Goal: Transaction & Acquisition: Purchase product/service

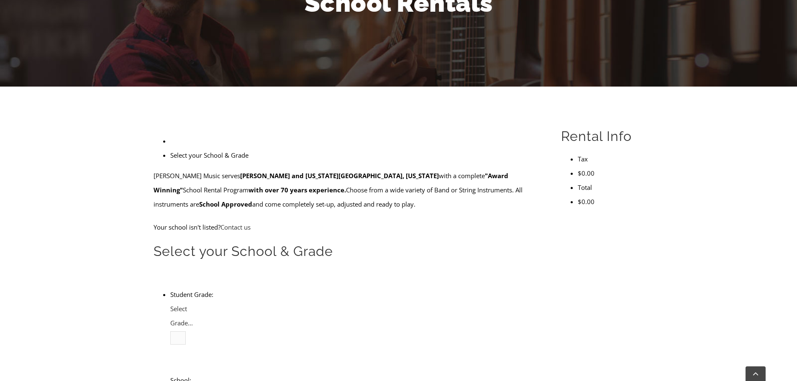
scroll to position [167, 0]
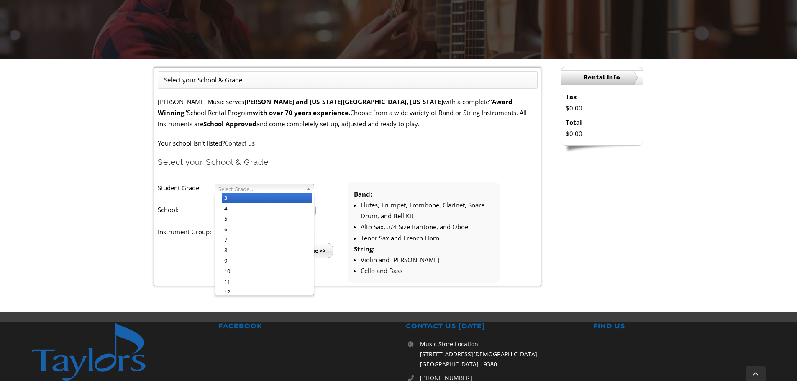
click at [261, 187] on span "Select Grade..." at bounding box center [260, 189] width 85 height 10
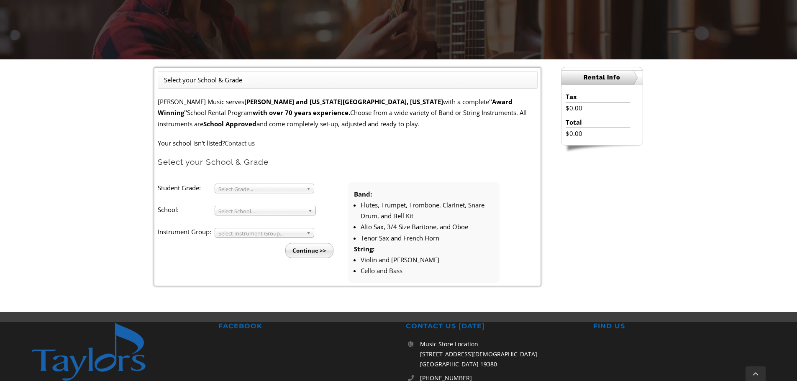
scroll to position [209, 0]
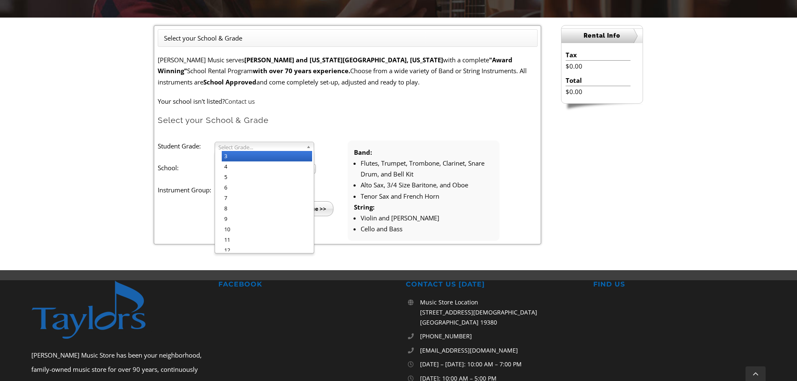
click at [250, 147] on span "Select Grade..." at bounding box center [260, 147] width 85 height 10
click at [233, 158] on li "3" at bounding box center [267, 156] width 90 height 10
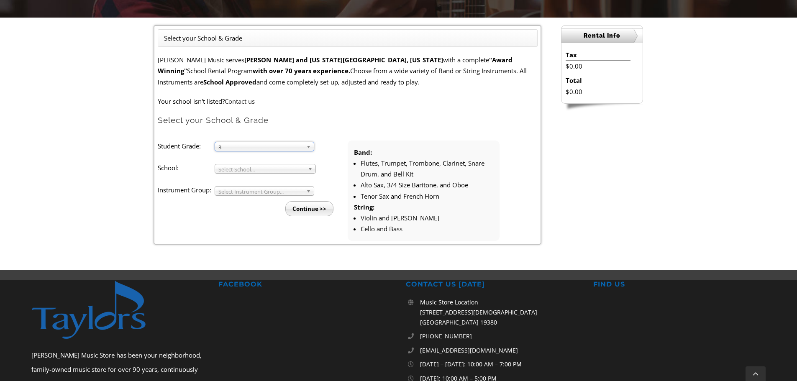
click at [230, 168] on span "Select School..." at bounding box center [261, 169] width 86 height 10
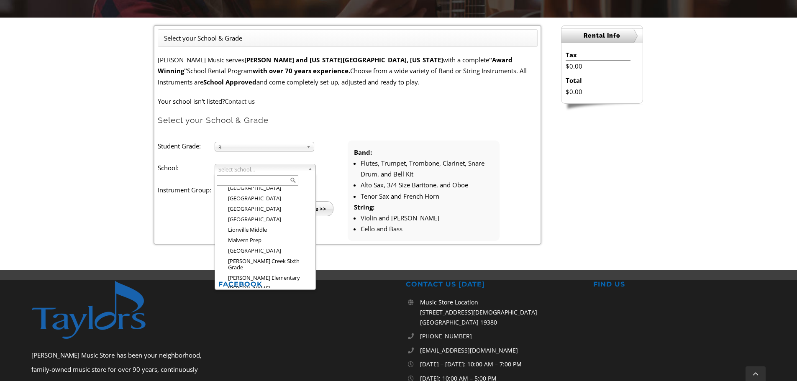
scroll to position [814, 0]
click at [261, 343] on li "Nottingham Elementary" at bounding box center [268, 348] width 92 height 10
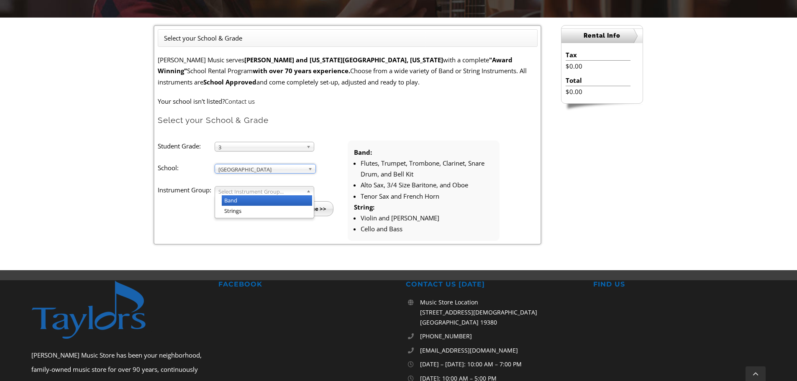
click at [228, 192] on span "Select Instrument Group..." at bounding box center [260, 192] width 85 height 10
click at [234, 210] on li "Strings" at bounding box center [267, 211] width 90 height 10
click at [309, 212] on input "Continue >>" at bounding box center [309, 208] width 48 height 15
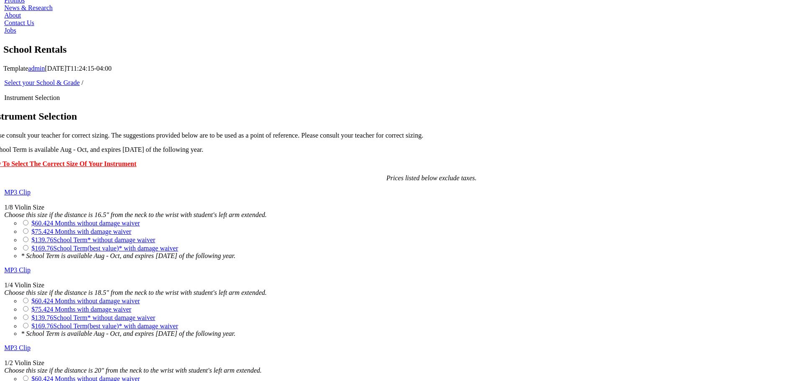
scroll to position [627, 0]
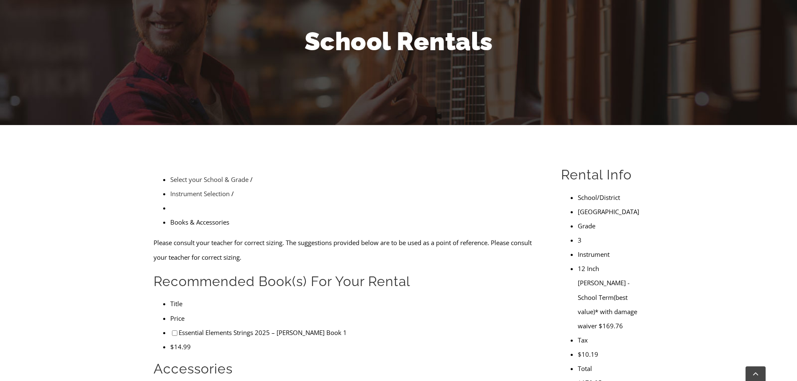
scroll to position [125, 0]
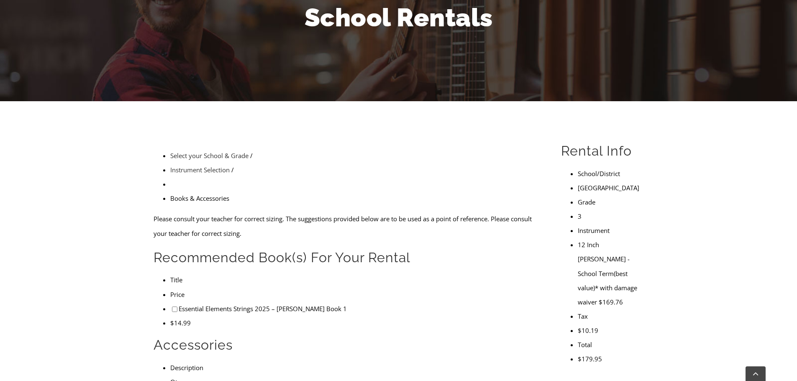
click at [172, 307] on input"] "checkbox" at bounding box center [174, 309] width 5 height 5
checkbox input"] "true"
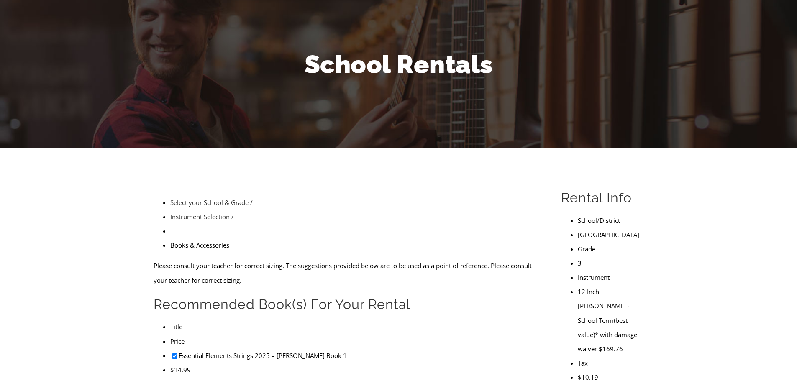
scroll to position [84, 0]
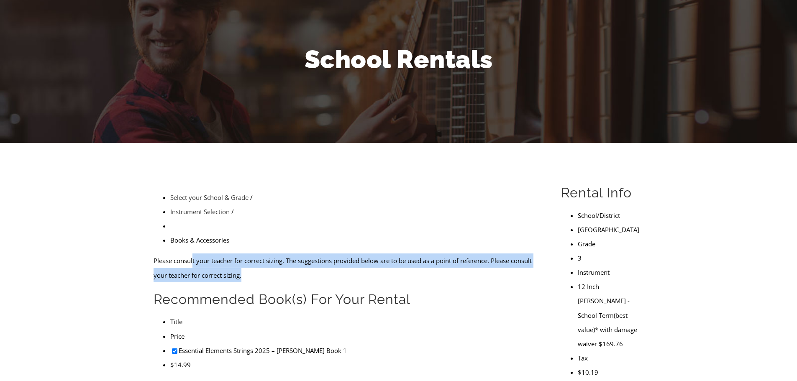
click at [271, 254] on p "Please consult your teacher for correct sizing. The suggestions provided below …" at bounding box center [348, 268] width 388 height 28
click at [271, 196] on p "Please consult your teacher for correct sizing. The suggestions provided below …" at bounding box center [348, 191] width 380 height 22
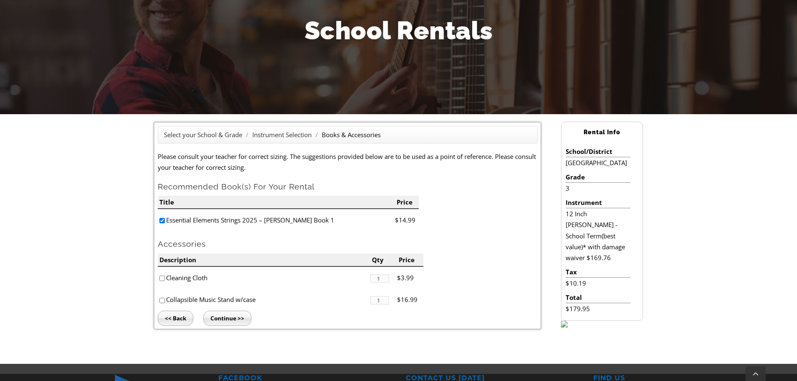
scroll to position [125, 0]
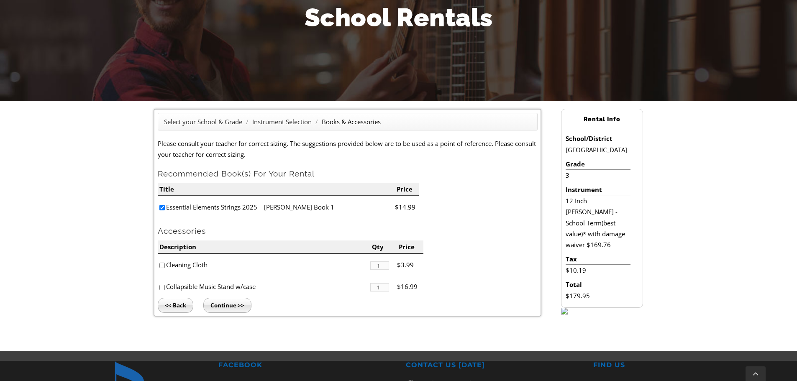
click at [225, 301] on input "Continue >>" at bounding box center [227, 305] width 48 height 15
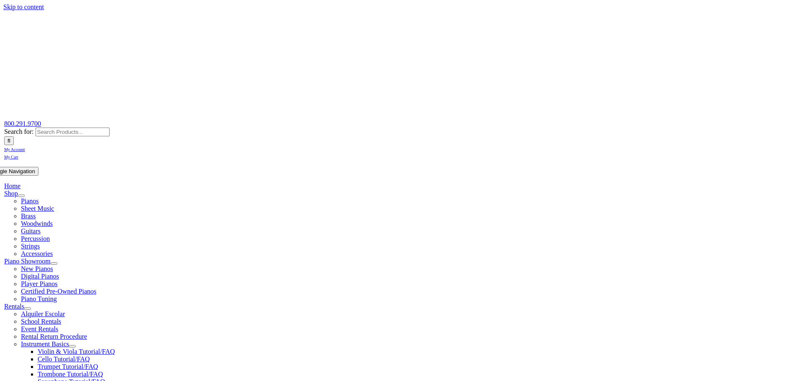
scroll to position [53, 0]
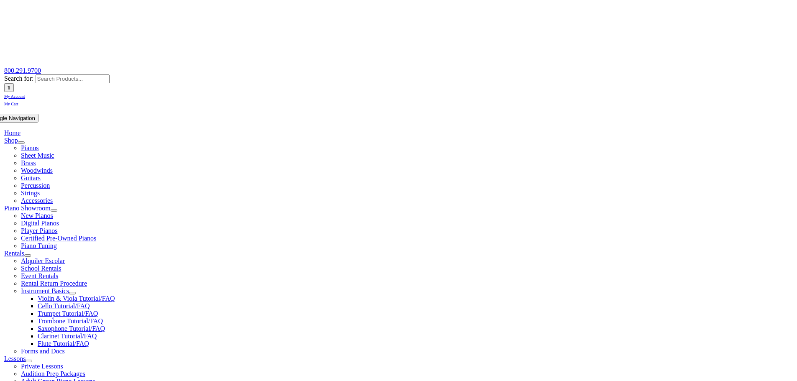
type input "1"
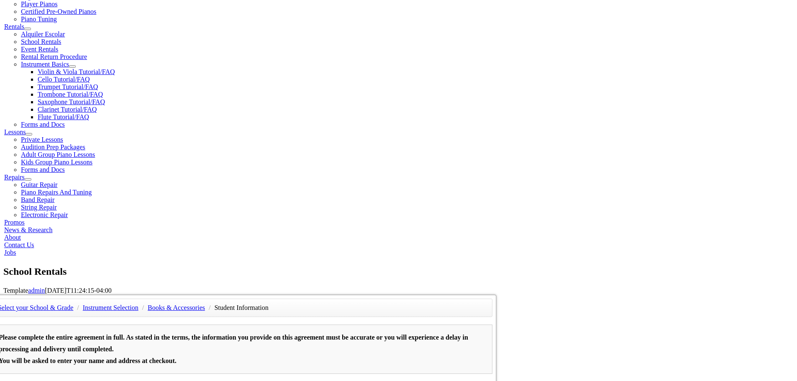
scroll to position [209, 0]
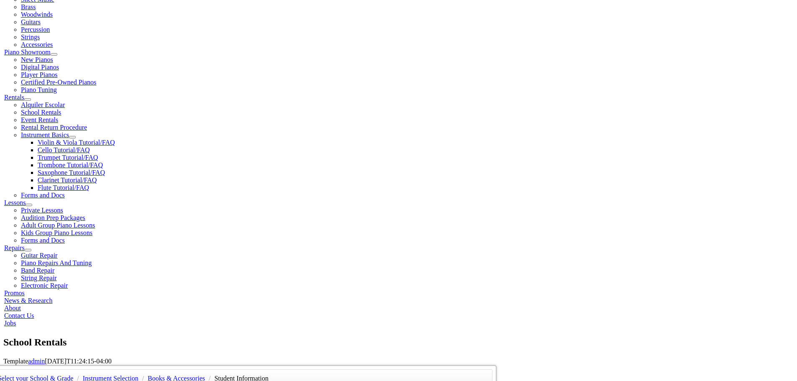
type input "Eliza"
type input "Welk"
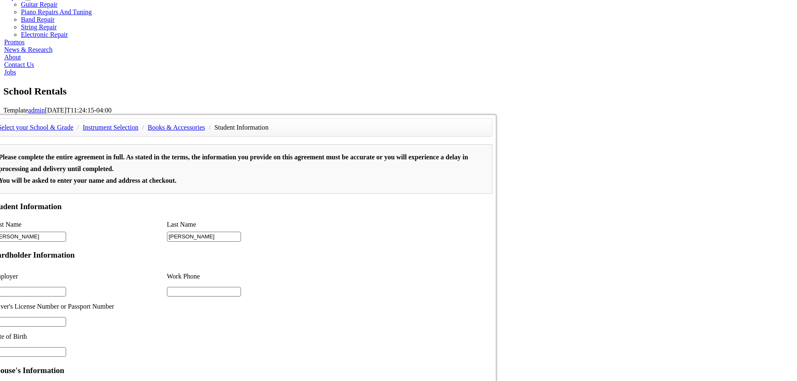
scroll to position [293, 0]
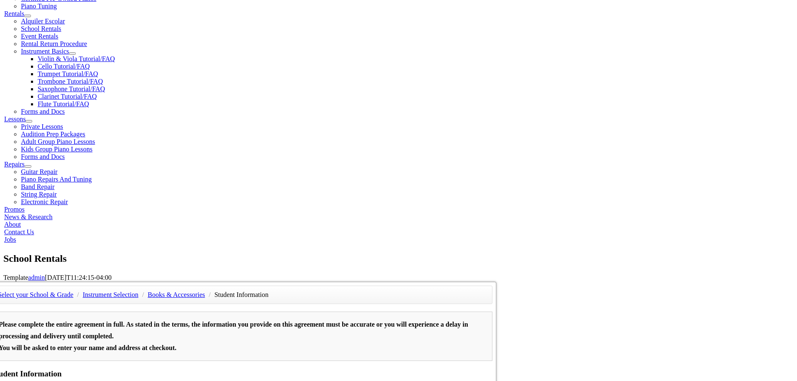
type input "Downingtown Area School District"
type input "7176694232"
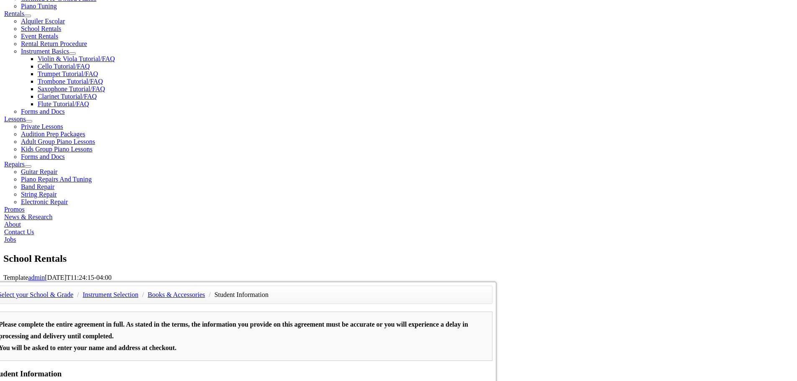
type input "04/21/1984"
type input "Ken Welk"
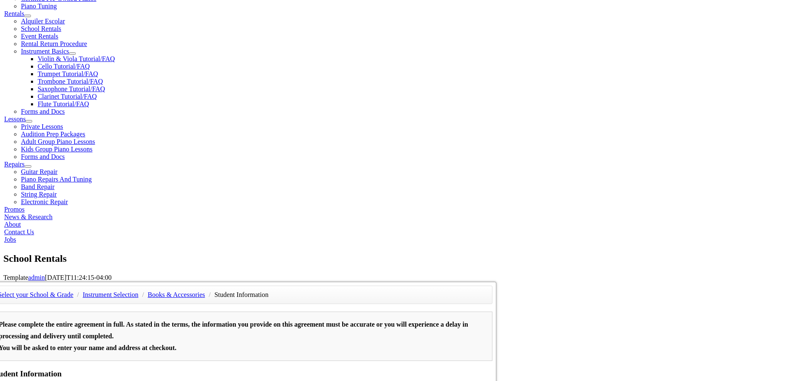
type input "7177991458"
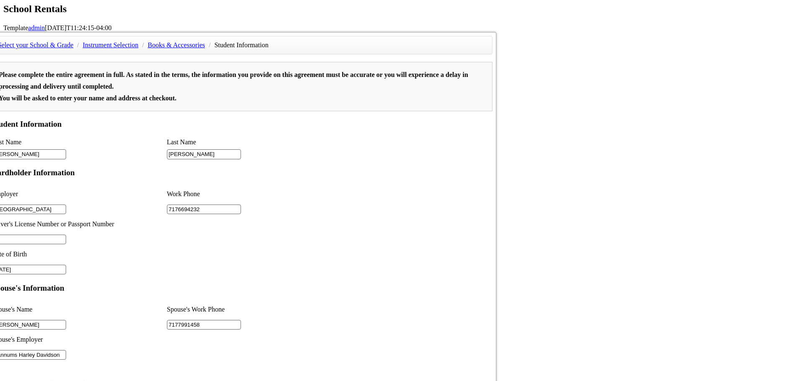
scroll to position [544, 0]
type input "Hannums Harley Davidson"
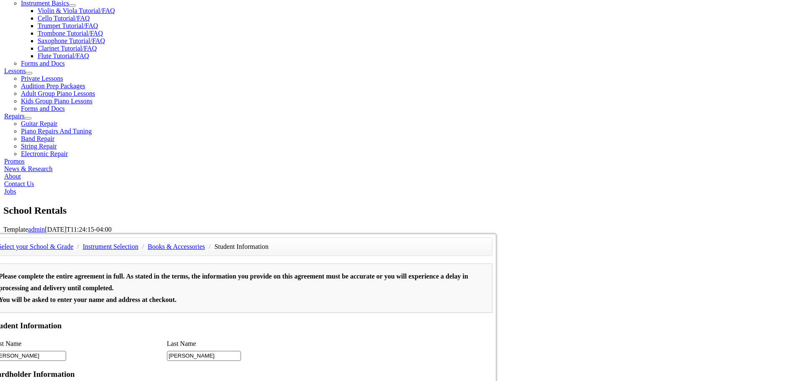
scroll to position [335, 0]
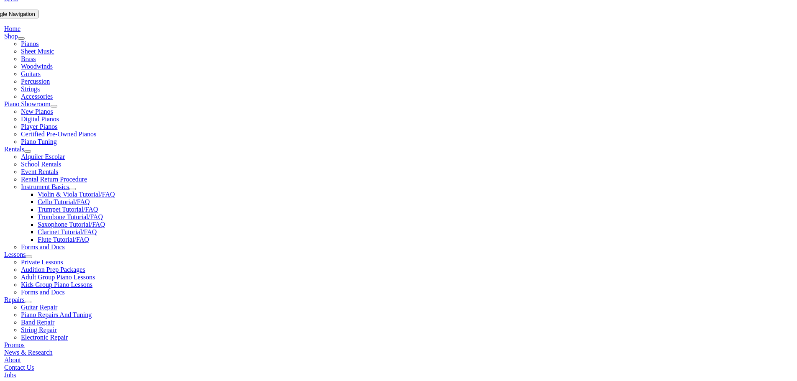
scroll to position [209, 0]
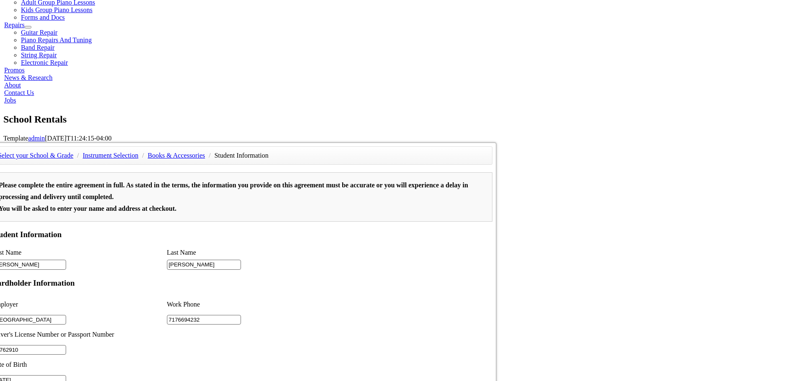
scroll to position [586, 0]
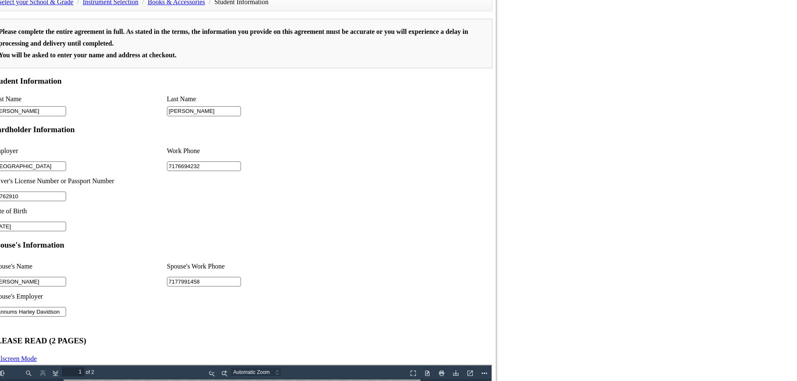
type input "26762910"
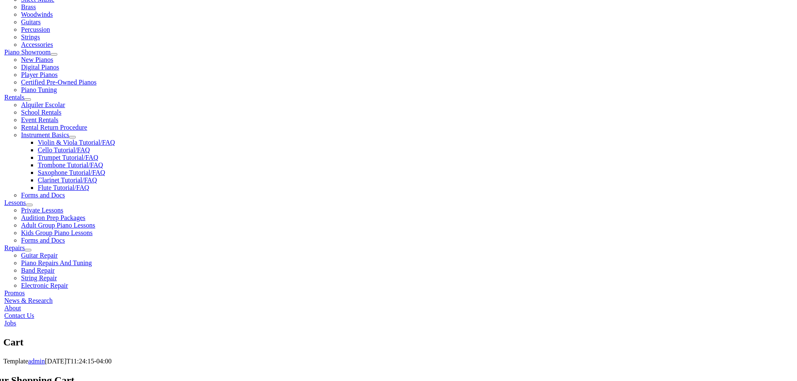
scroll to position [209, 0]
drag, startPoint x: 238, startPoint y: 114, endPoint x: 315, endPoint y: 195, distance: 111.5
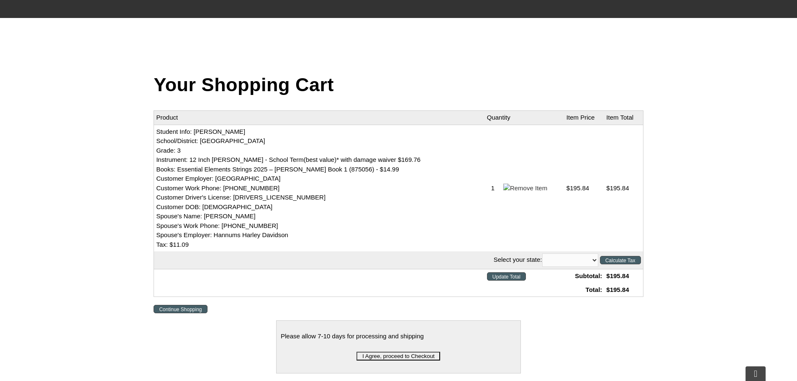
click at [315, 195] on td "Student Info: [PERSON_NAME] School/District: [GEOGRAPHIC_DATA] Grade: 3 Instrum…" at bounding box center [319, 188] width 331 height 127
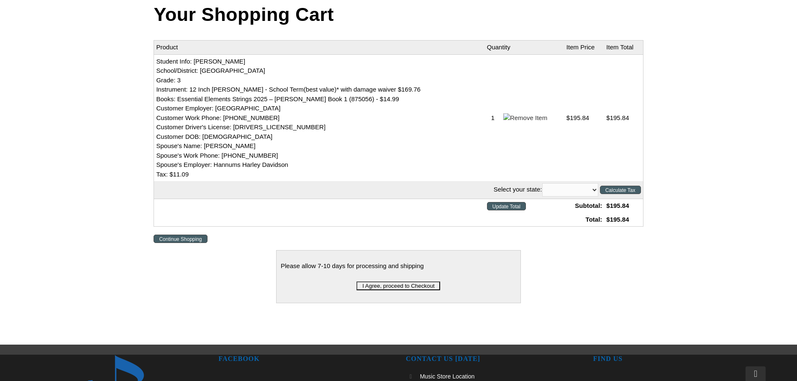
scroll to position [293, 0]
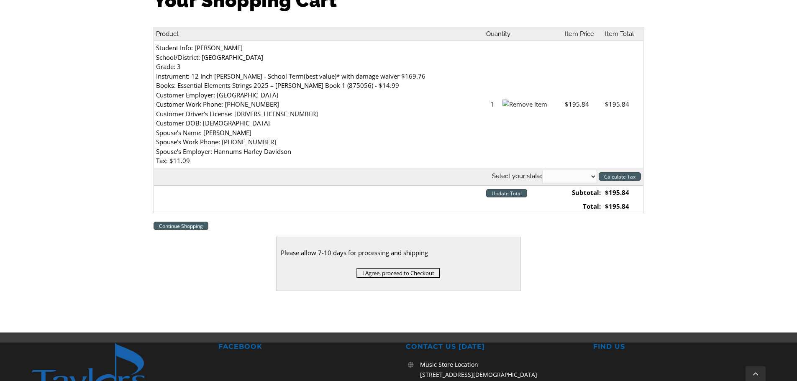
click at [568, 170] on select "[US_STATE] [US_STATE] [US_STATE] [US_STATE] [US_STATE] [US_STATE] [US_STATE] [U…" at bounding box center [569, 176] width 55 height 13
select select "PA"
click at [542, 170] on select "[US_STATE] [US_STATE] [US_STATE] [US_STATE] [US_STATE] [US_STATE] [US_STATE] [U…" at bounding box center [569, 176] width 55 height 13
click at [381, 268] on input "I Agree, proceed to Checkout" at bounding box center [398, 273] width 84 height 10
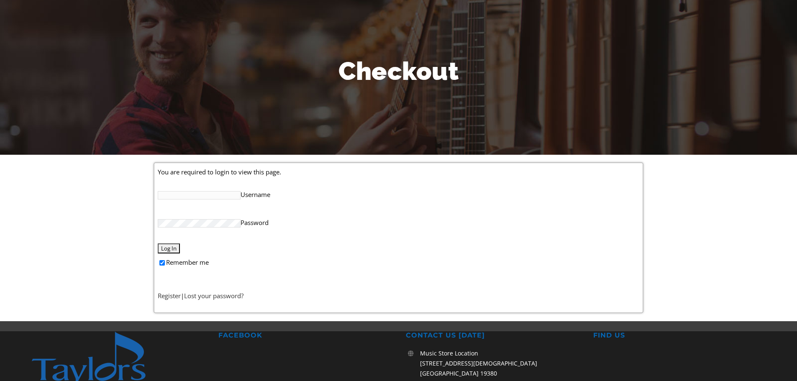
scroll to position [84, 0]
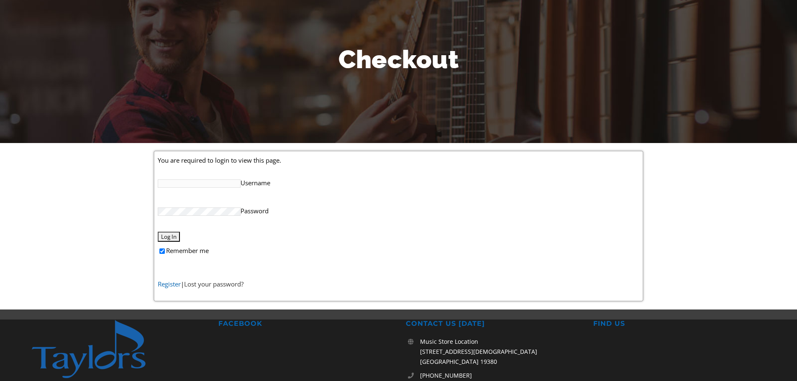
click at [169, 283] on link "Register" at bounding box center [169, 284] width 23 height 8
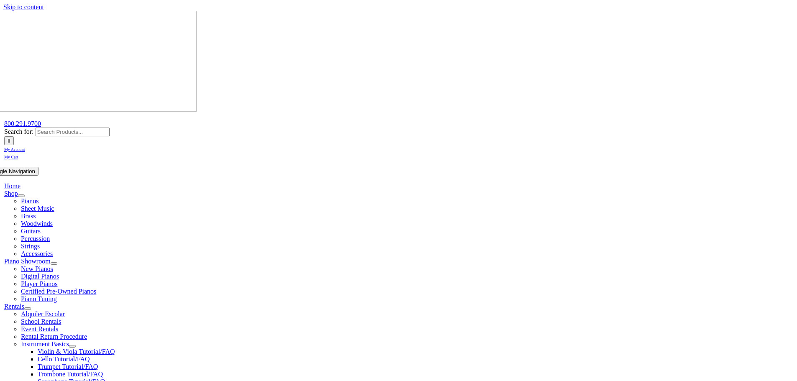
select select "PA"
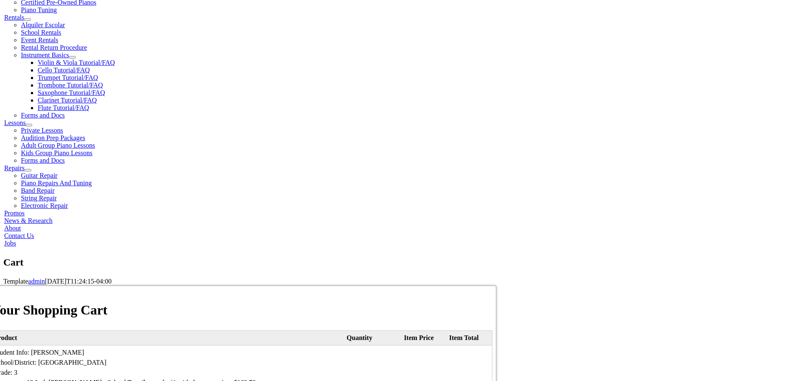
scroll to position [293, 0]
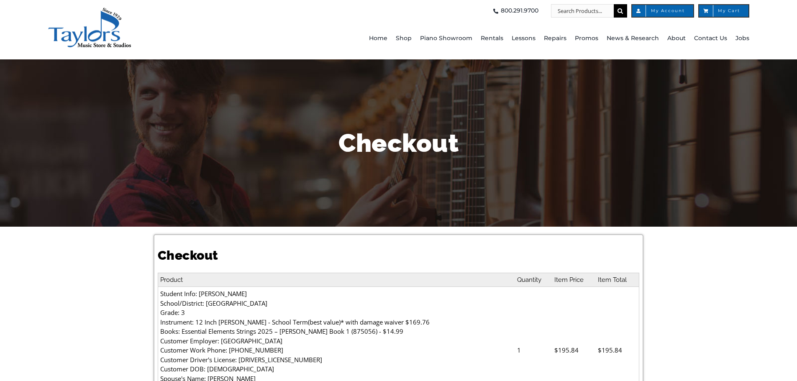
select select
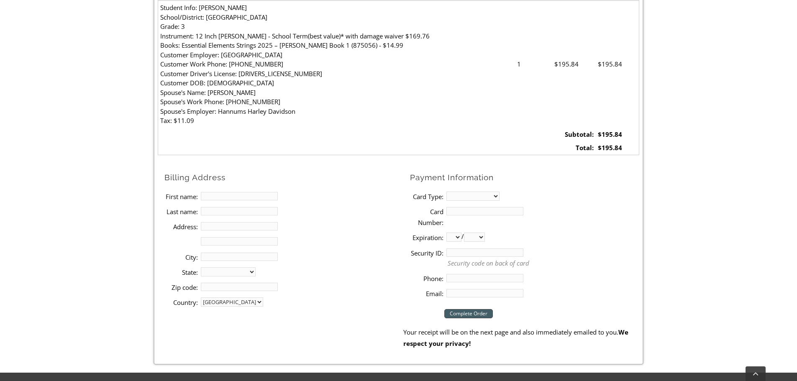
scroll to position [335, 0]
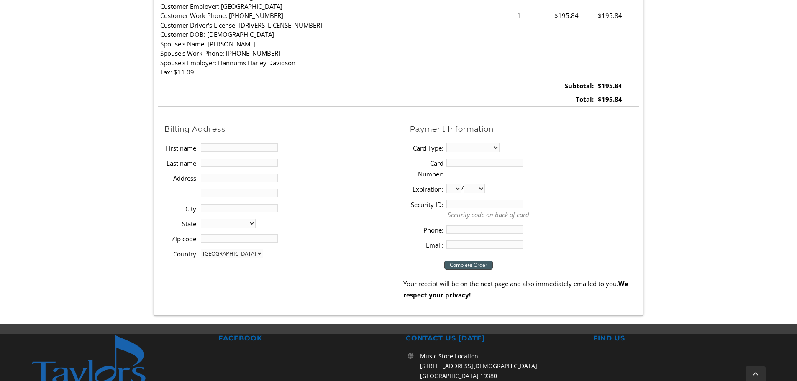
click at [228, 147] on input "First name:" at bounding box center [239, 147] width 77 height 8
type input "[PERSON_NAME]"
type input "[STREET_ADDRESS]"
type input "[GEOGRAPHIC_DATA]"
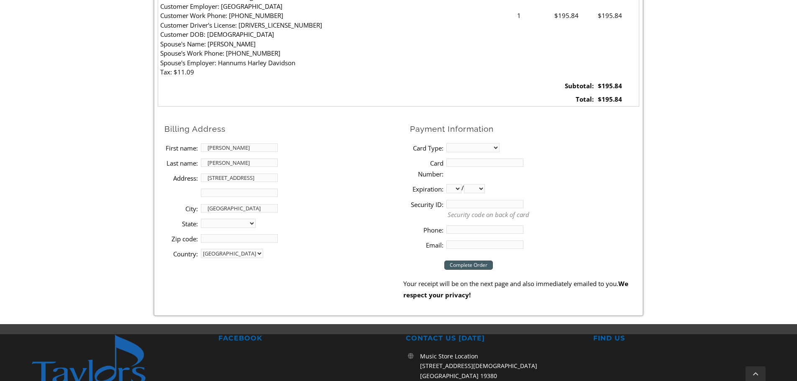
select select "PA"
type input "19363"
type input "7176694232"
type input "[PERSON_NAME][EMAIL_ADDRESS][PERSON_NAME][DOMAIN_NAME]"
click at [482, 147] on select "MasterCard Visa American Express Discover" at bounding box center [472, 147] width 53 height 9
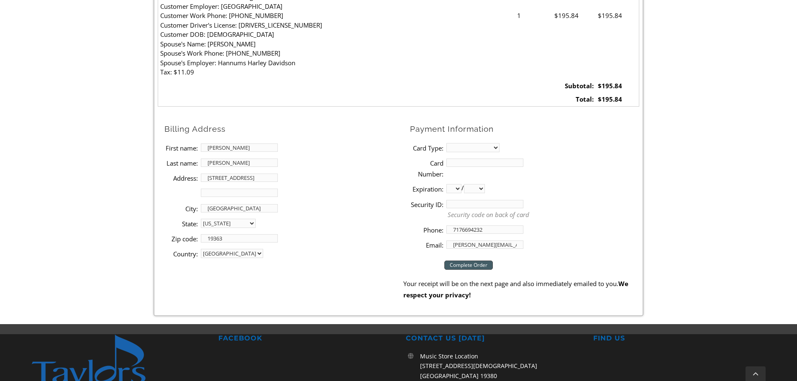
select select "visa"
click at [446, 143] on select "MasterCard Visa American Express Discover" at bounding box center [472, 147] width 53 height 9
click at [466, 161] on input "Card Number:" at bounding box center [484, 163] width 77 height 8
type input "[CREDIT_CARD_NUMBER]"
select select "11"
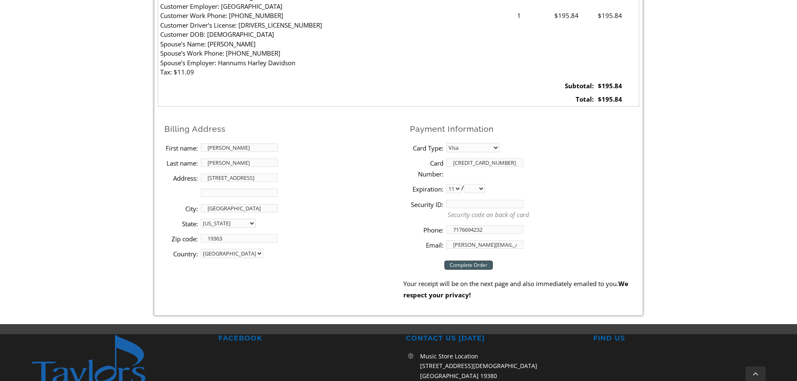
select select "2028"
type input "948"
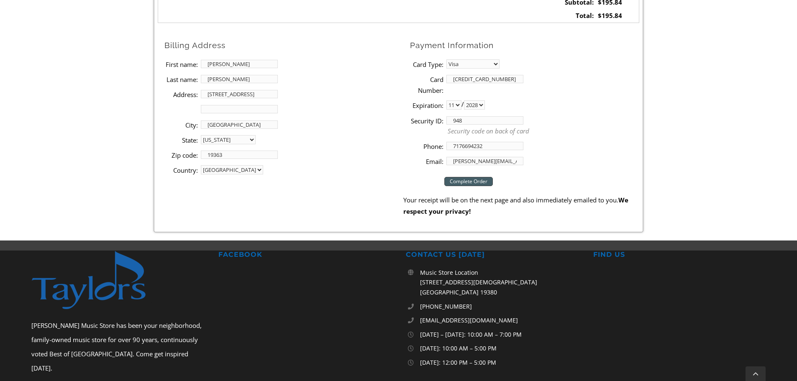
click at [478, 180] on input "Complete Order" at bounding box center [468, 181] width 49 height 9
